Goal: Task Accomplishment & Management: Manage account settings

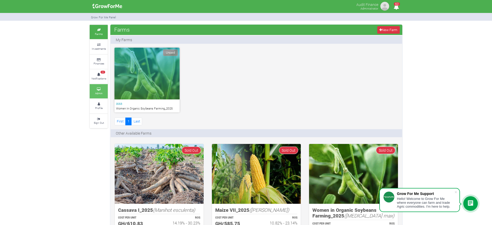
click at [100, 90] on link "Admin" at bounding box center [99, 91] width 18 height 14
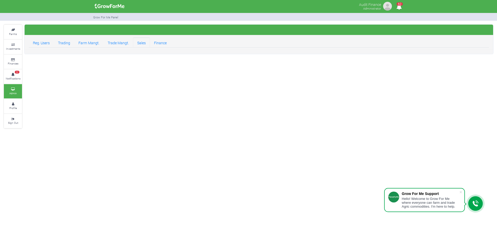
click at [139, 45] on link "Sales" at bounding box center [141, 42] width 17 height 10
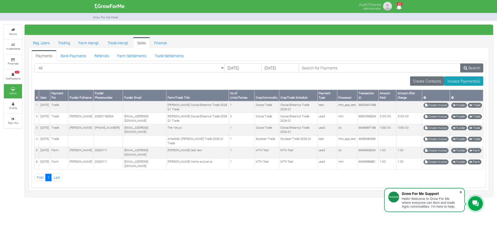
click at [461, 193] on span at bounding box center [460, 191] width 5 height 5
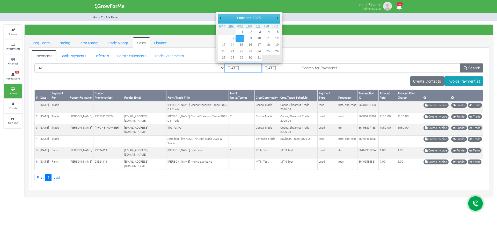
click at [224, 69] on input "08/10/2025" at bounding box center [242, 67] width 37 height 9
type input "06/10/2025"
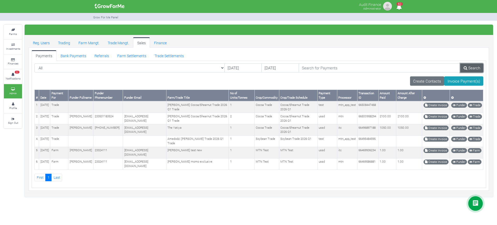
click at [467, 66] on icon at bounding box center [465, 68] width 4 height 4
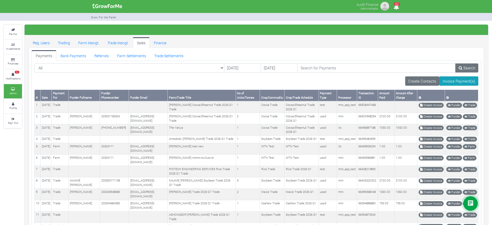
scroll to position [108, 0]
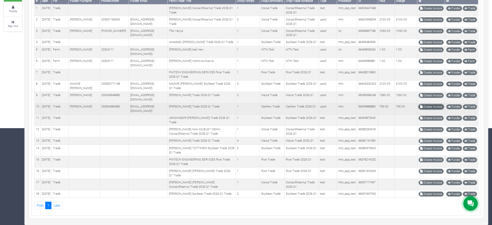
click at [431, 104] on link "Create Invoice" at bounding box center [431, 106] width 25 height 5
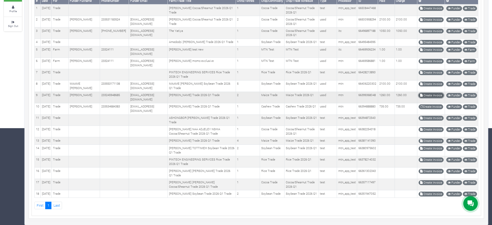
click at [427, 93] on link "Create Invoice" at bounding box center [431, 95] width 25 height 5
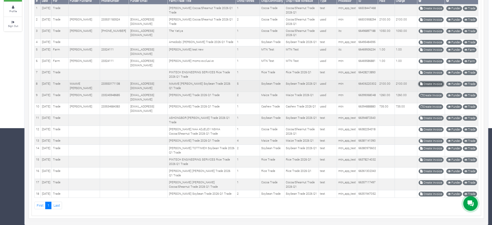
click at [421, 82] on icon at bounding box center [422, 83] width 3 height 3
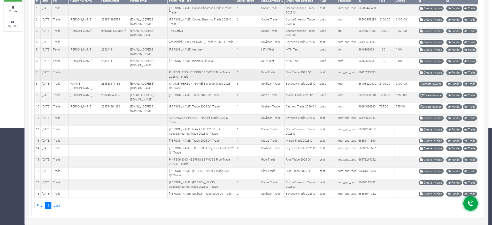
click at [386, 69] on td at bounding box center [386, 74] width 17 height 11
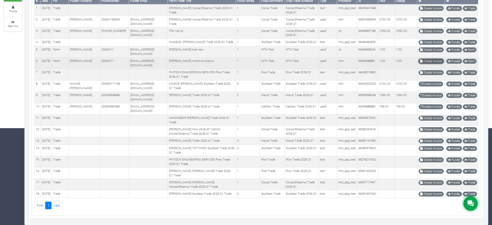
click at [436, 59] on link "Create Invoice" at bounding box center [431, 61] width 25 height 5
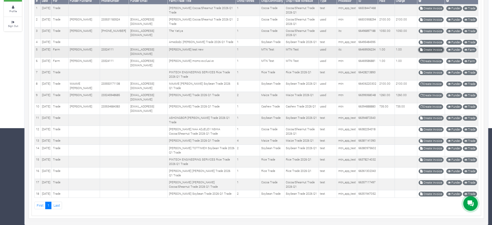
click at [427, 47] on link "Create Invoice" at bounding box center [431, 49] width 25 height 5
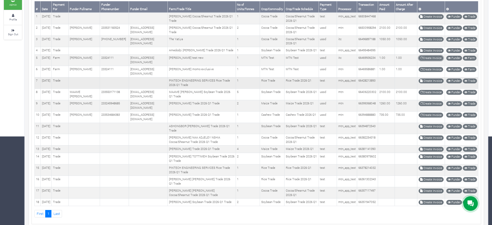
scroll to position [88, 0]
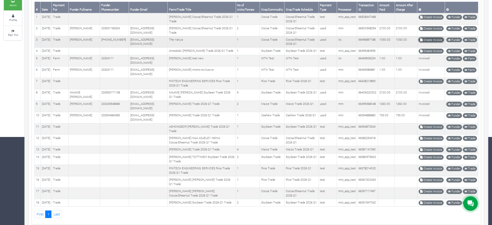
click at [430, 40] on link "Create Invoice" at bounding box center [431, 39] width 25 height 5
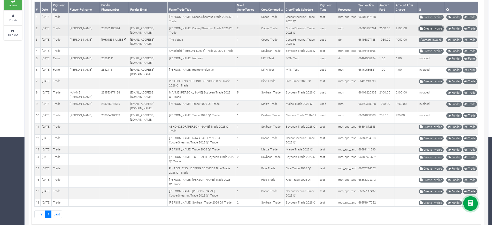
click at [429, 29] on link "Create Invoice" at bounding box center [431, 28] width 25 height 5
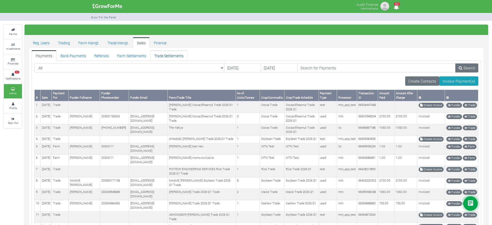
click at [162, 50] on link "Trade Settlements" at bounding box center [168, 55] width 37 height 10
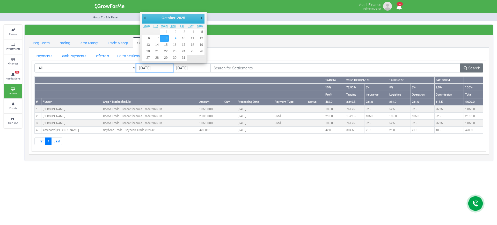
click at [146, 68] on input "[DATE]" at bounding box center [154, 67] width 37 height 9
type input "[DATE]"
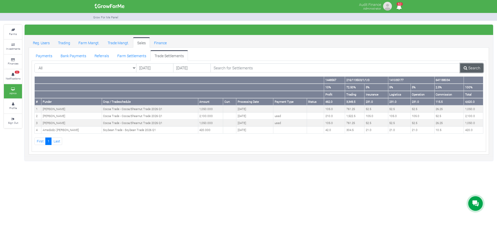
click at [472, 66] on link "Search" at bounding box center [471, 67] width 23 height 9
